Goal: Information Seeking & Learning: Learn about a topic

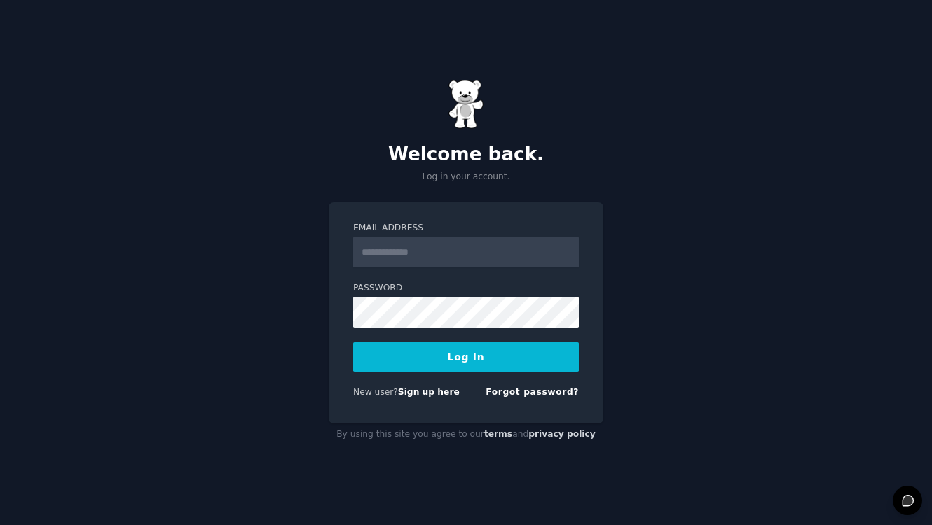
click at [469, 246] on input "Email Address" at bounding box center [466, 252] width 226 height 31
type input "**********"
click at [468, 364] on button "Log In" at bounding box center [466, 357] width 226 height 29
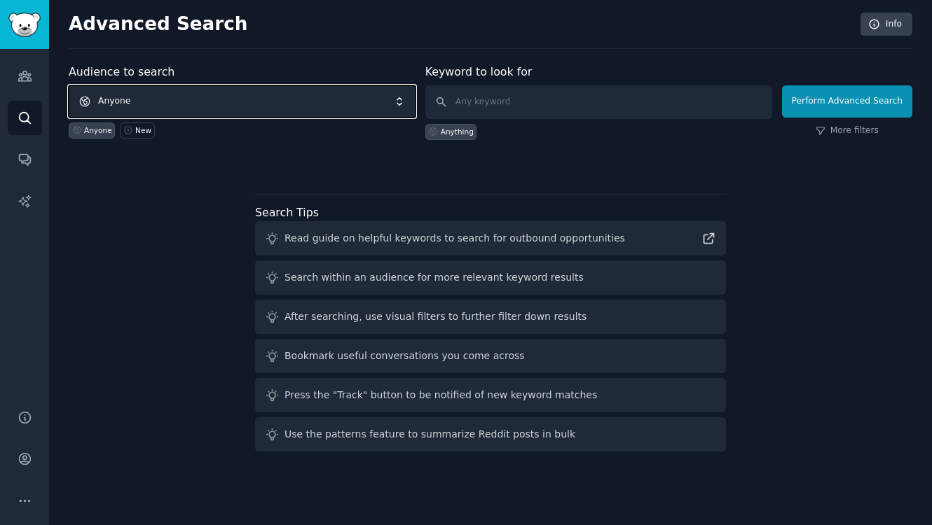
click at [133, 95] on span "Anyone" at bounding box center [242, 101] width 347 height 32
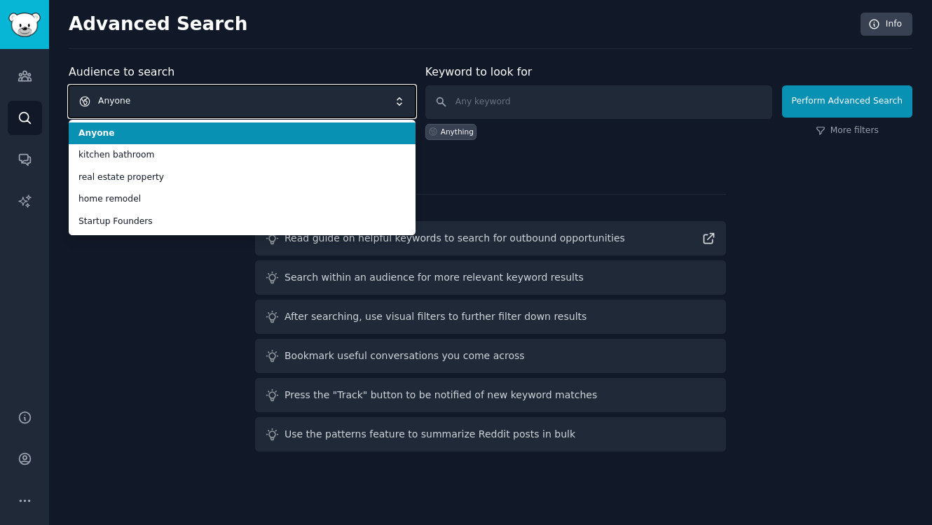
click at [132, 99] on span "Anyone" at bounding box center [242, 101] width 347 height 32
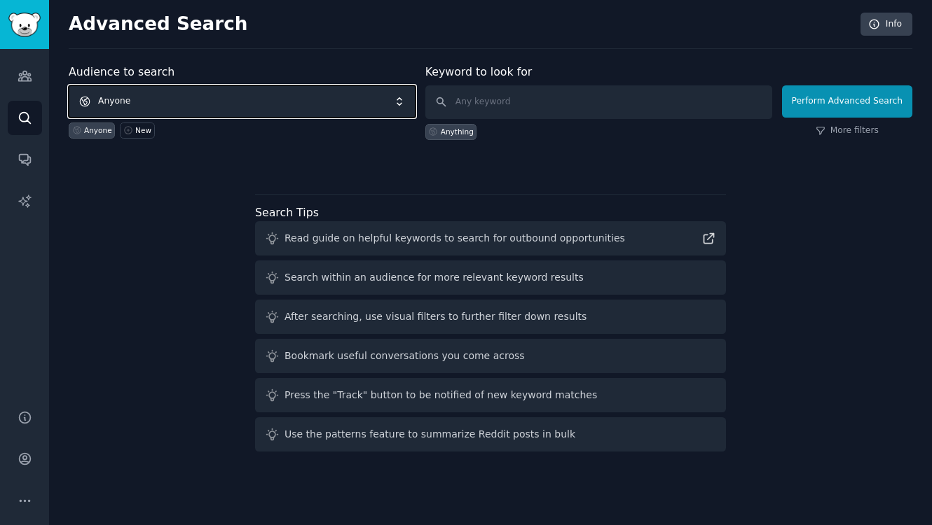
click at [143, 107] on span "Anyone" at bounding box center [242, 101] width 347 height 32
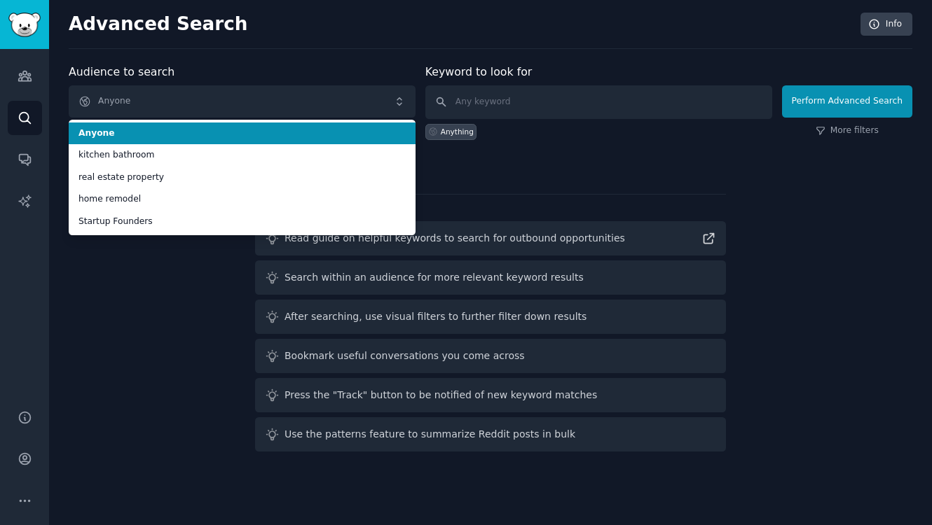
click at [131, 142] on li "Anyone" at bounding box center [242, 134] width 347 height 22
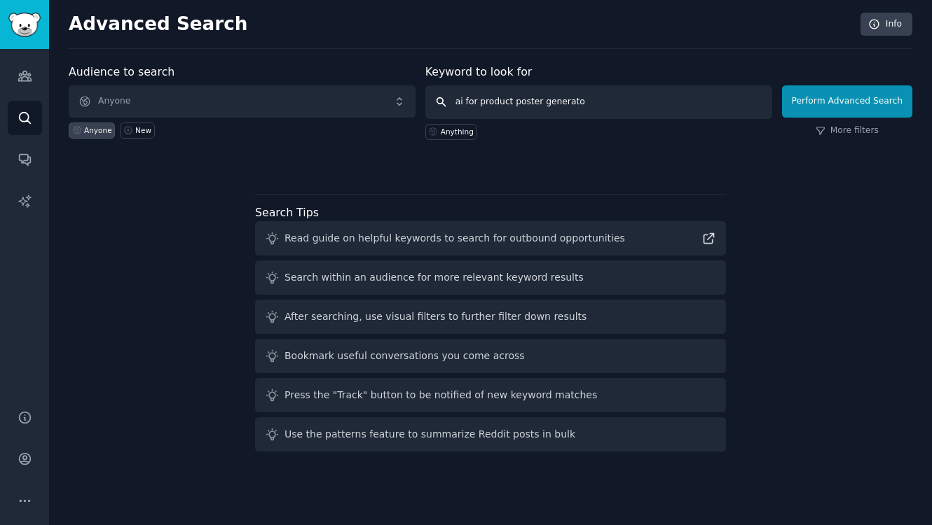
type input "ai for product poster generator"
click button "Perform Advanced Search" at bounding box center [847, 101] width 130 height 32
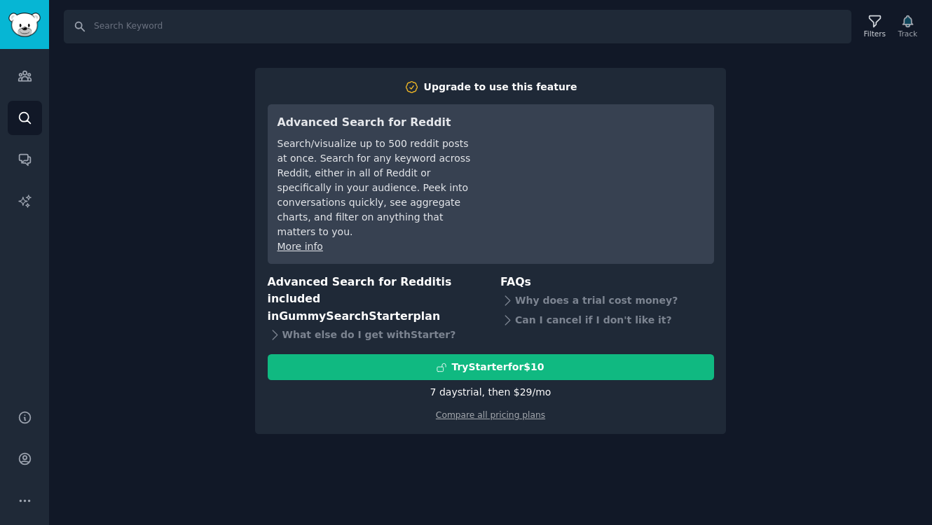
click at [781, 93] on div "Search Filters Track Upgrade to use this feature Advanced Search for Reddit Sea…" at bounding box center [490, 262] width 883 height 525
click at [20, 78] on icon "Sidebar" at bounding box center [25, 76] width 15 height 15
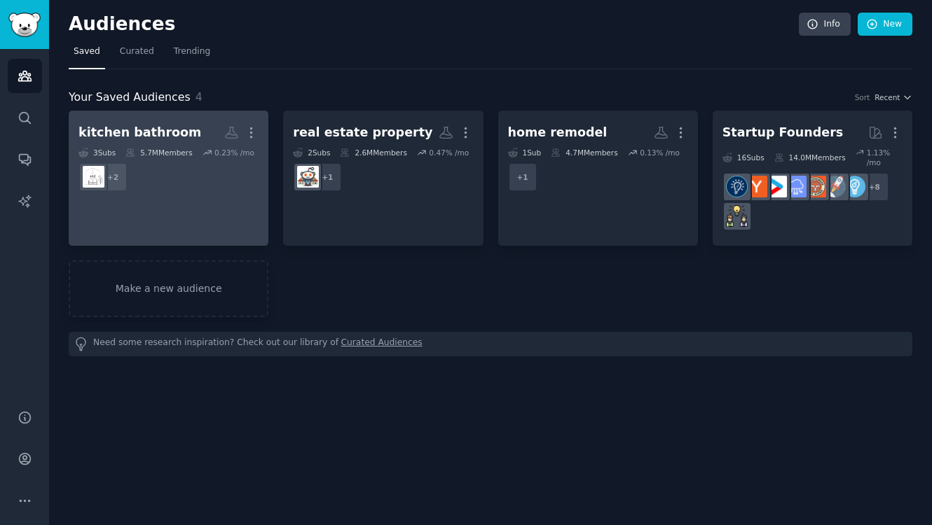
click at [199, 226] on link "kitchen bathroom More 3 Sub s 5.7M Members 0.23 % /mo + 2" at bounding box center [169, 178] width 200 height 135
